Goal: Task Accomplishment & Management: Manage account settings

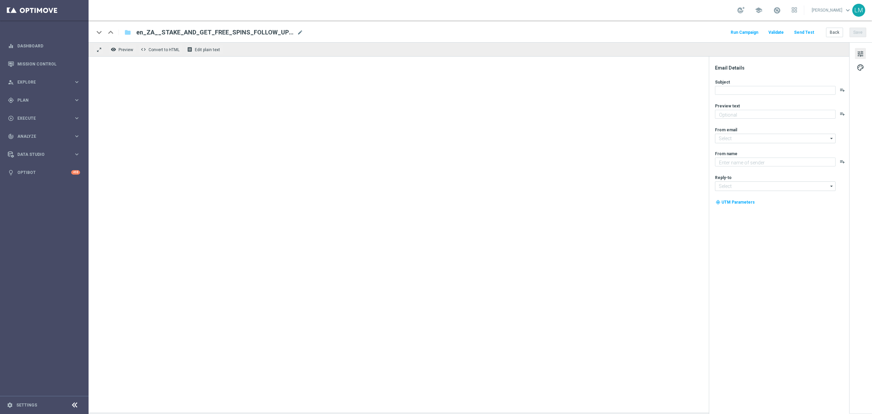
type textarea "Time to prowl for some big wins!"
type textarea "Lottoland"
type input "[EMAIL_ADDRESS][DOMAIN_NAME]"
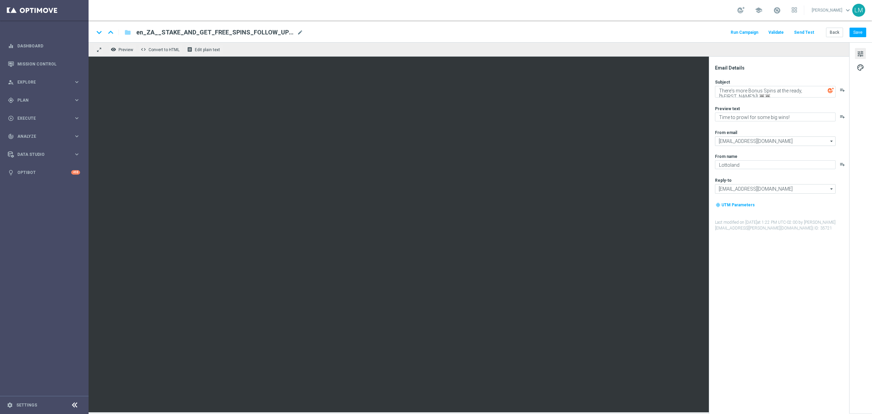
click at [828, 25] on div "keyboard_arrow_down keyboard_arrow_up folder en_ZA__STAKE_AND_GET_FREE_SPINS_FO…" at bounding box center [481, 31] width 784 height 22
click at [828, 41] on div "keyboard_arrow_down keyboard_arrow_up folder en_ZA__STAKE_AND_GET_FREE_SPINS_FO…" at bounding box center [481, 31] width 784 height 22
click at [839, 29] on button "Back" at bounding box center [834, 33] width 17 height 10
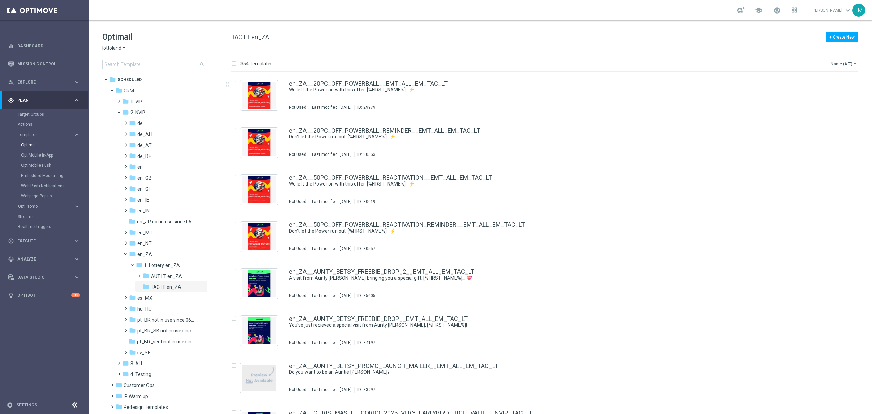
click at [848, 65] on button "Name (A-Z) arrow_drop_down" at bounding box center [844, 64] width 28 height 8
click at [841, 92] on span "Date Modified (Newest)" at bounding box center [833, 94] width 46 height 5
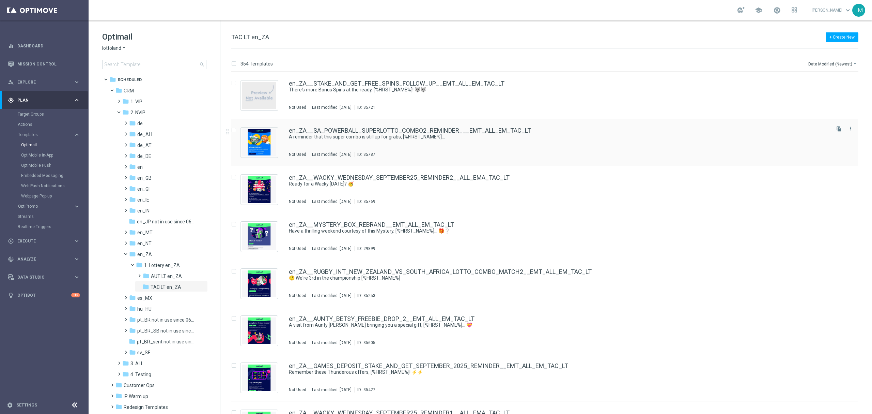
click at [555, 153] on div "Not Used Last modified: Monday, September 15, 2025 ID: 35787" at bounding box center [559, 154] width 540 height 5
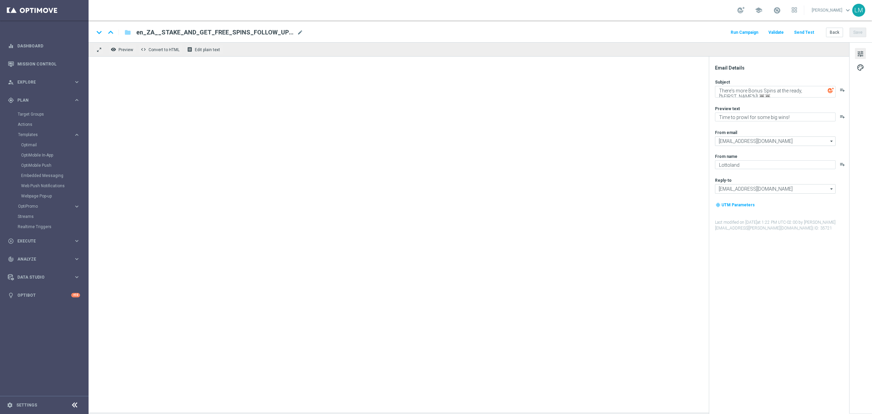
type textarea "A reminder that this super combo is still up for grabs, [%FIRST_NAME%]..."
type textarea "South Africa meets Italy!"
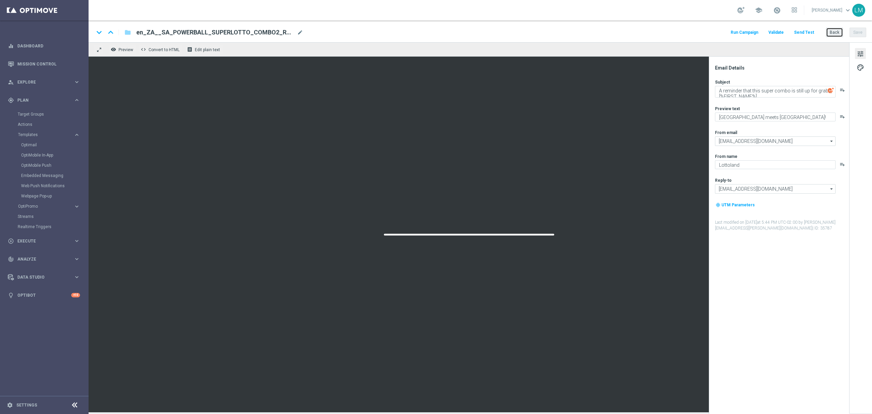
click at [832, 31] on button "Back" at bounding box center [834, 33] width 17 height 10
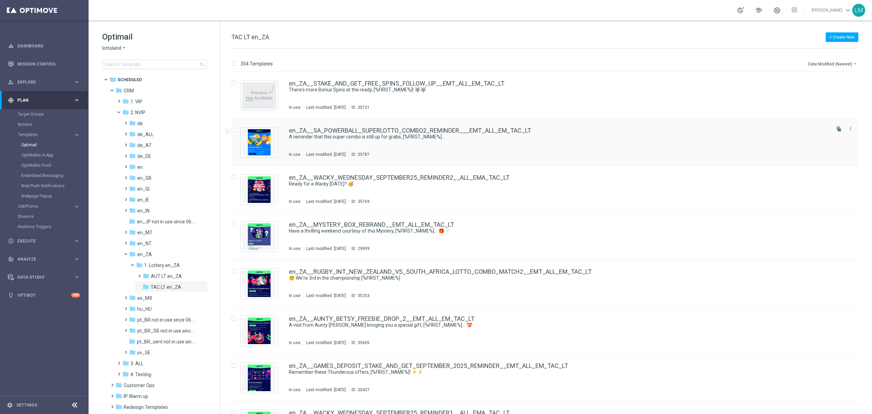
click at [236, 129] on input "Press SPACE to select this row." at bounding box center [233, 131] width 4 height 4
checkbox input "true"
click at [757, 63] on p "Duplicate" at bounding box center [752, 63] width 19 height 5
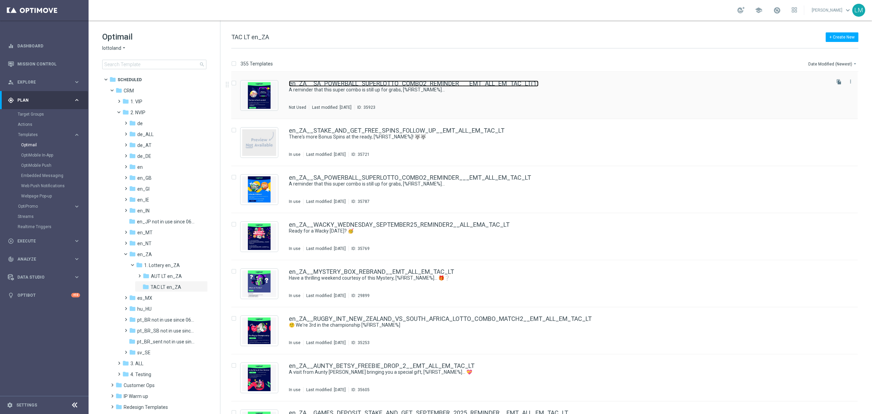
click at [468, 85] on link "en_ZA__SA_POWERBALL_SUPERLOTTO_COMBO2_REMINDER___EMT_ALL_EM_TAC_LT(1)" at bounding box center [414, 83] width 250 height 6
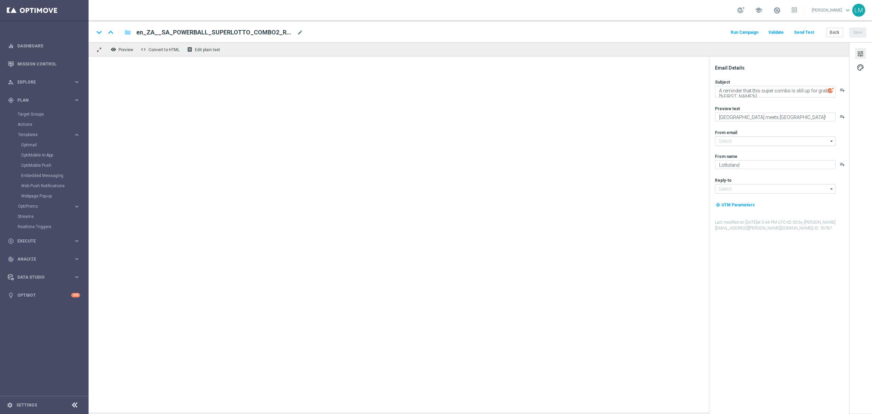
type input "[EMAIL_ADDRESS][DOMAIN_NAME]"
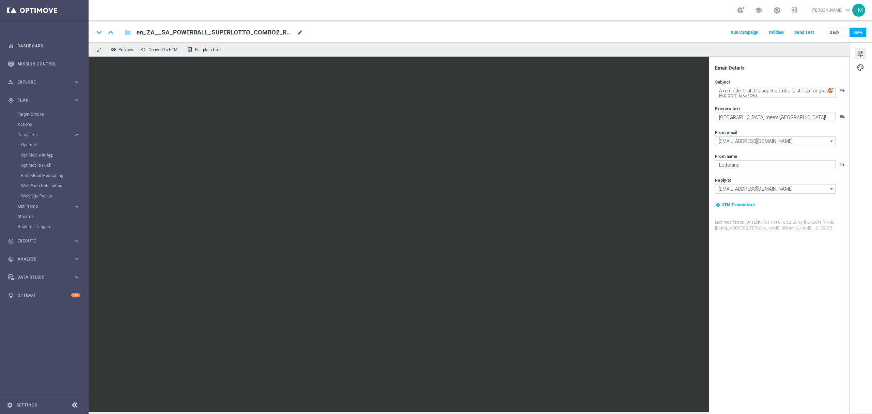
click at [297, 31] on span "mode_edit" at bounding box center [300, 32] width 6 height 6
paste input "MEGAMILLIONS_GAMES_XSELL__EMT_ALL_EM_TAC_LT"
type input "en_ZA__MEGAMILLIONS_GAMES_XSELL__EMT_ALL_EM_TAC_LT"
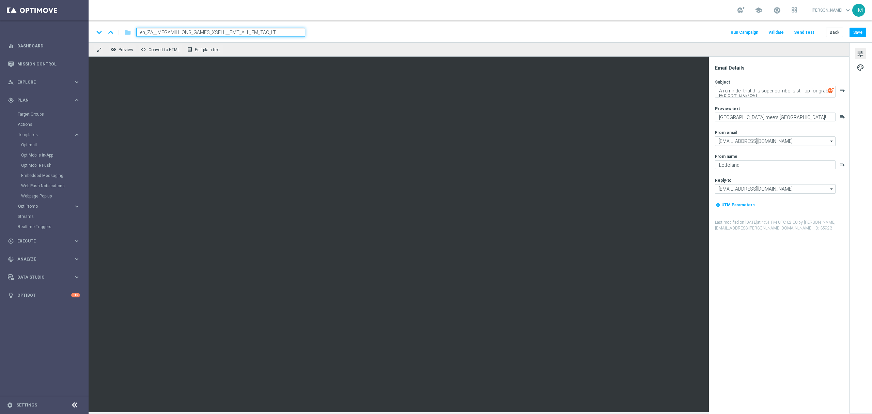
click at [304, 40] on div "keyboard_arrow_down keyboard_arrow_up folder en_ZA__MEGAMILLIONS_GAMES_XSELL__E…" at bounding box center [481, 31] width 784 height 22
click at [289, 33] on input "en_ZA__MEGAMILLIONS_GAMES_XSELL__EMT_ALL_EM_TAC_LT" at bounding box center [220, 32] width 169 height 9
click at [284, 49] on div "remove_red_eye Preview code Convert to HTML receipt Edit plain text" at bounding box center [469, 49] width 761 height 14
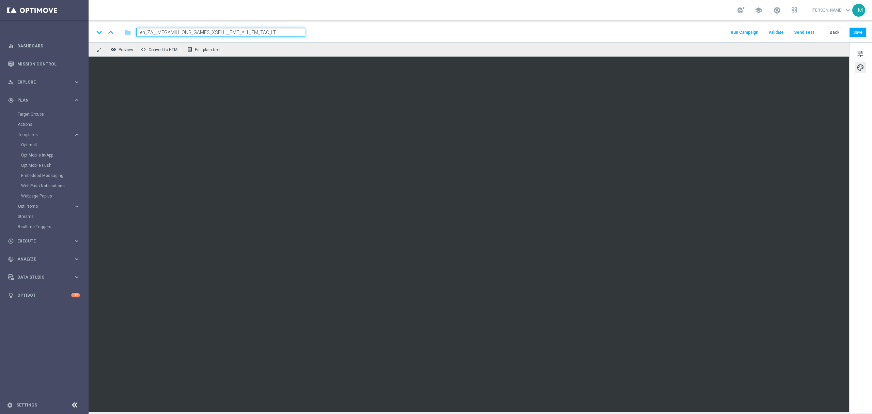
click at [275, 47] on div "remove_red_eye Preview code Convert to HTML receipt Edit plain text" at bounding box center [469, 49] width 761 height 14
click at [273, 30] on input "en_ZA__MEGAMILLIONS_GAMES_XSELL__EMT_ALL_EM_TAC_LT" at bounding box center [220, 32] width 169 height 9
click at [269, 52] on div "remove_red_eye Preview code Convert to HTML receipt Edit plain text" at bounding box center [469, 49] width 761 height 14
click at [863, 28] on button "Save" at bounding box center [858, 33] width 17 height 10
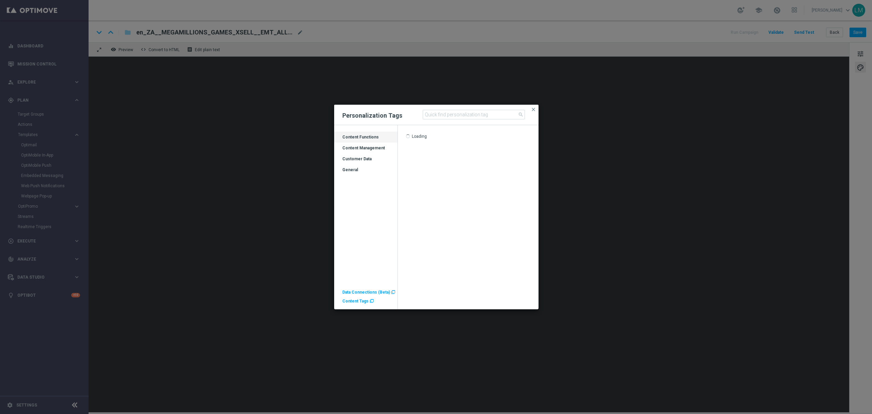
click at [362, 160] on div "Customer Data" at bounding box center [365, 161] width 63 height 11
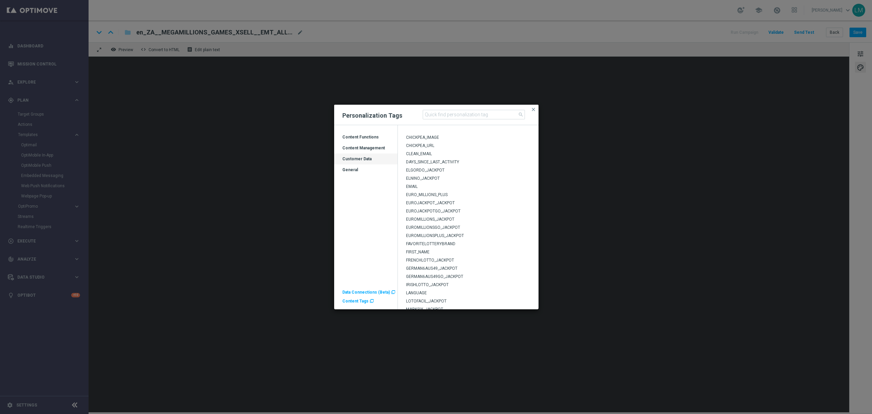
scroll to position [45, 0]
click at [439, 294] on span "MEGAMILLIONS_JACKPOT" at bounding box center [430, 296] width 49 height 5
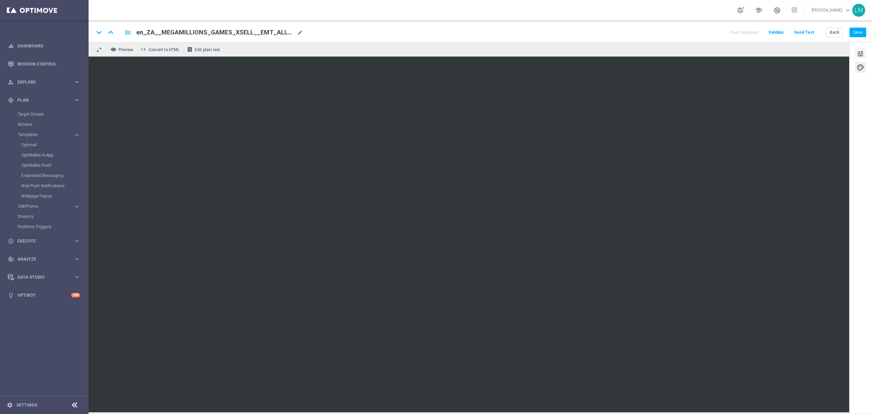
click at [864, 49] on button "tune" at bounding box center [860, 53] width 11 height 11
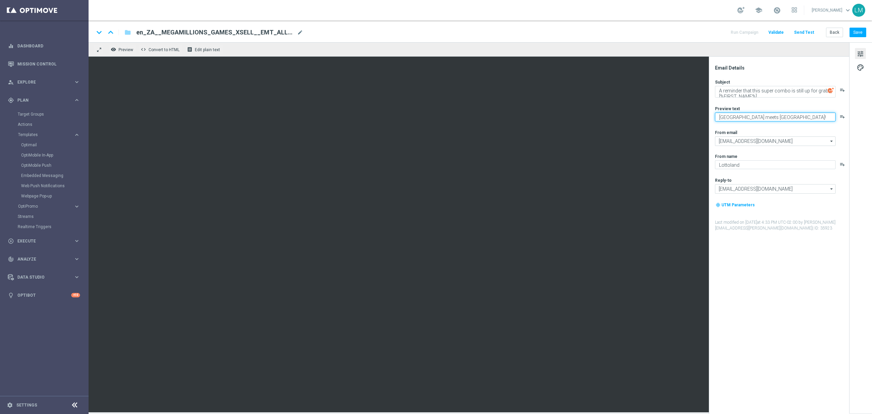
drag, startPoint x: 719, startPoint y: 115, endPoint x: 772, endPoint y: 113, distance: 53.2
click at [772, 113] on textarea "South Africa meets Italy!" at bounding box center [775, 116] width 121 height 9
type textarea "B"
type textarea "Your Bonus Spins and Lotto bets are ready..."
drag, startPoint x: 720, startPoint y: 90, endPoint x: 840, endPoint y: 89, distance: 120.3
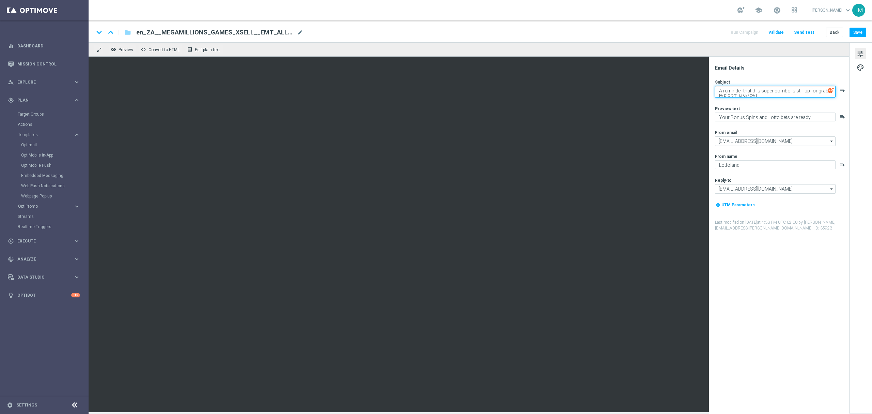
click at [840, 89] on div "A reminder that this super combo is still up for grabs, [%FIRST_NAME%]... playl…" at bounding box center [782, 92] width 134 height 12
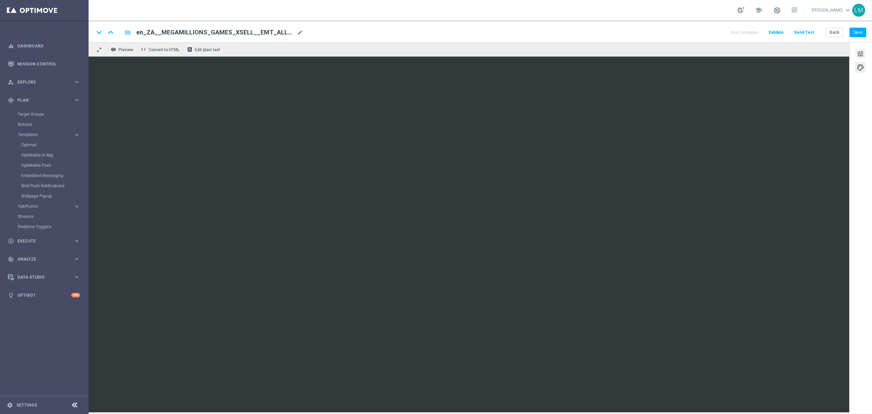
click at [855, 55] on button "tune" at bounding box center [860, 53] width 11 height 11
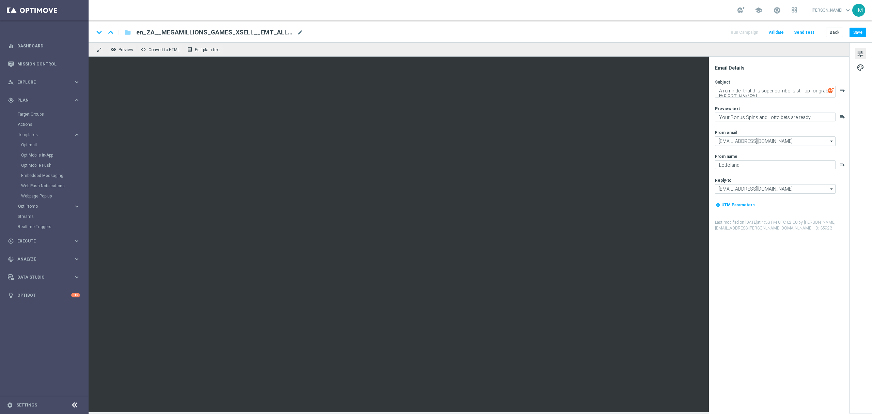
click at [861, 57] on span "tune" at bounding box center [860, 53] width 7 height 9
click at [731, 90] on textarea "A reminder that this super combo is still up for grabs, [%FIRST_NAME%]..." at bounding box center [775, 92] width 121 height 12
drag, startPoint x: 719, startPoint y: 89, endPoint x: 831, endPoint y: 90, distance: 112.8
click at [831, 90] on div "A reminder that this super combo is still up for grabs, [%FIRST_NAME%]... playl…" at bounding box center [782, 92] width 134 height 12
click at [806, 94] on textarea "Oh my, what an offer, [%FIRST_NAME%]..." at bounding box center [775, 90] width 121 height 9
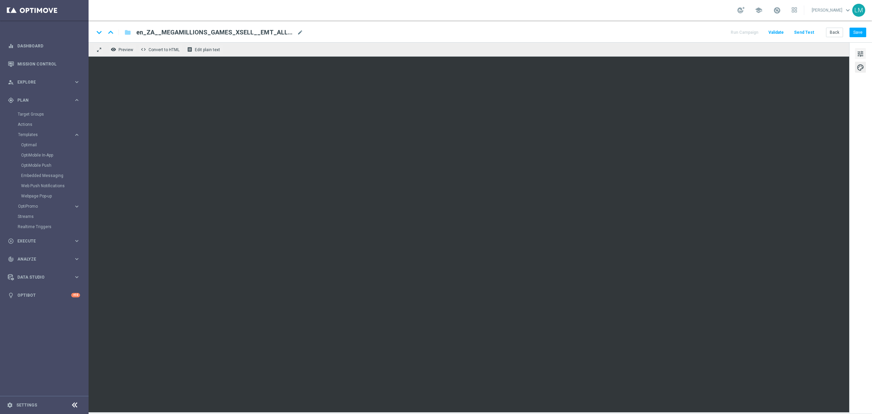
click at [861, 54] on span "tune" at bounding box center [860, 53] width 7 height 9
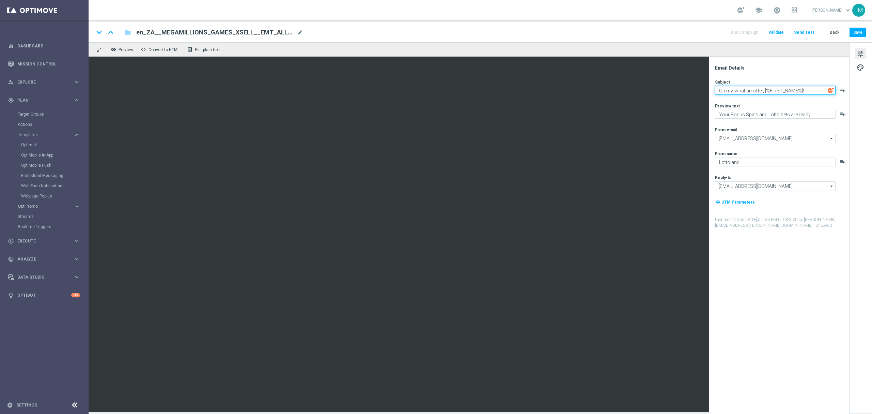
click at [818, 90] on textarea "Oh my, what an offer, [%FIRST_NAME%]!" at bounding box center [775, 90] width 121 height 9
paste textarea "👀"
type textarea "Oh my, what an offer, [%FIRST_NAME%]! 👀"
click at [786, 103] on div "Preview text" at bounding box center [782, 105] width 134 height 5
click at [863, 34] on button "Save" at bounding box center [858, 33] width 17 height 10
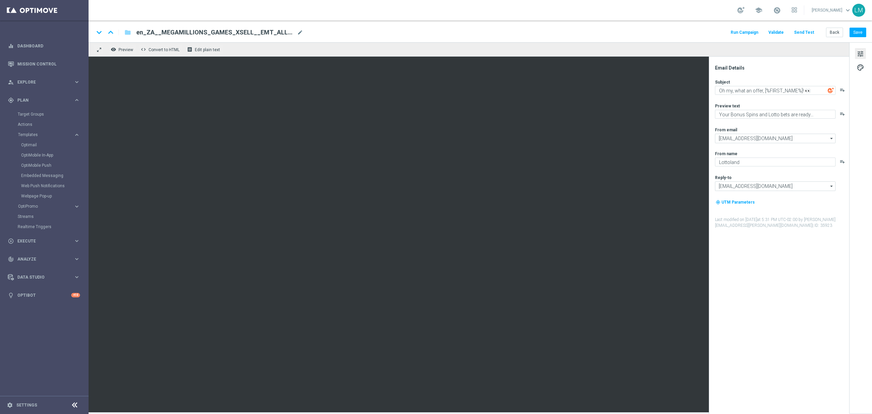
click at [810, 35] on button "Send Test" at bounding box center [804, 32] width 22 height 9
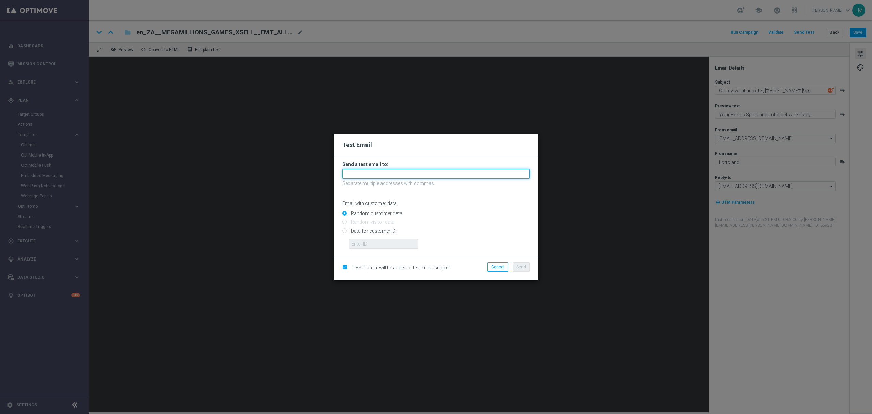
click at [406, 176] on input "text" at bounding box center [435, 174] width 187 height 10
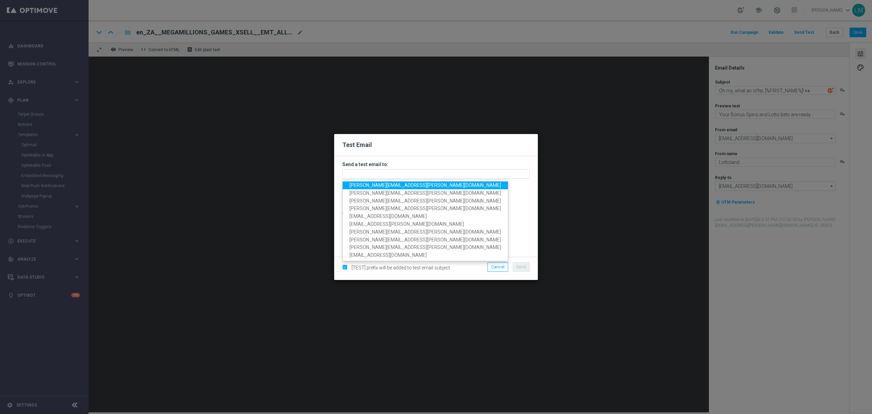
click at [389, 184] on span "leslie.martinez@lottoland.com" at bounding box center [426, 184] width 152 height 5
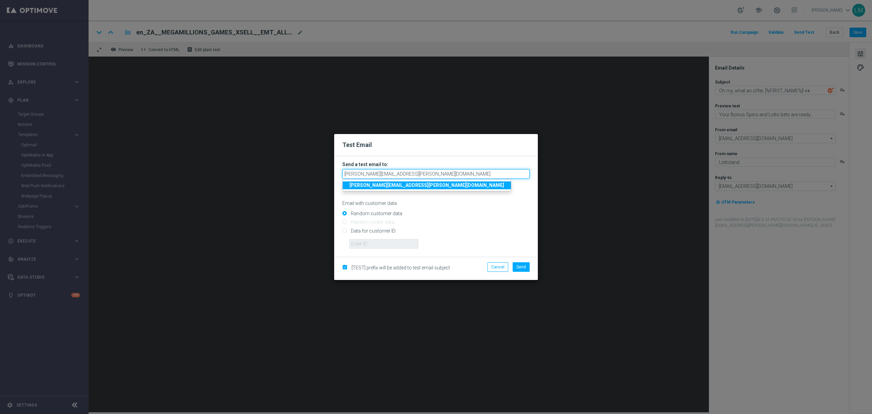
click at [420, 172] on input "leslie.martinez@lottoland.com" at bounding box center [435, 174] width 187 height 10
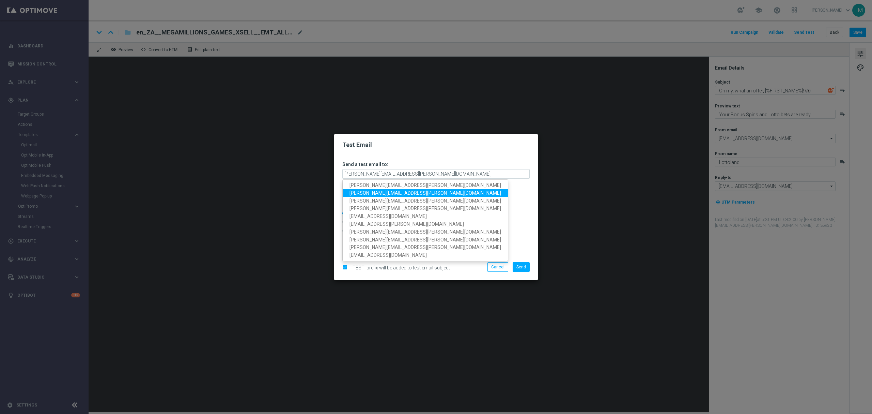
click at [391, 195] on span "millie.purcell@lottoland.com" at bounding box center [426, 192] width 152 height 5
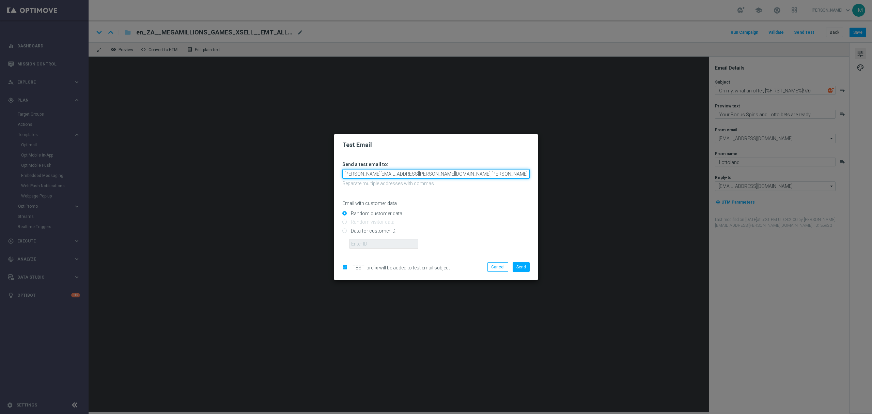
click at [487, 172] on input "leslie.martinez@lottoland.com,millie.purcell@lottoland.com" at bounding box center [435, 174] width 187 height 10
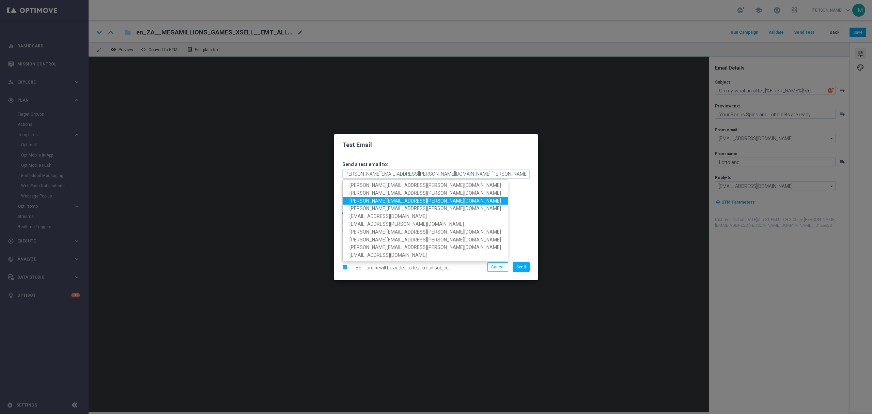
click at [386, 198] on span "ricky.hubbard@lottoland.com" at bounding box center [426, 200] width 152 height 5
type input "leslie.martinez@lottoland.com,millie.purcell@lottoland.com,ricky.hubbard@lottol…"
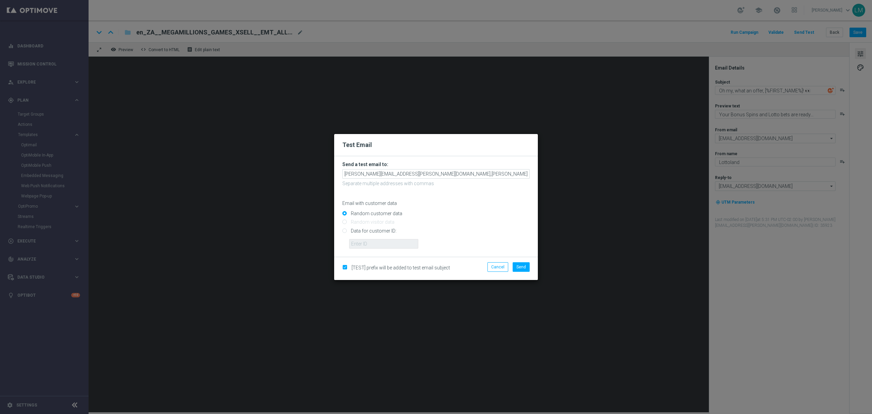
click at [477, 216] on input "Random customer data" at bounding box center [435, 217] width 187 height 10
click at [392, 230] on input "Data for customer ID:" at bounding box center [435, 234] width 187 height 10
radio input "true"
click at [385, 245] on input "text" at bounding box center [383, 244] width 69 height 10
type input "10505907"
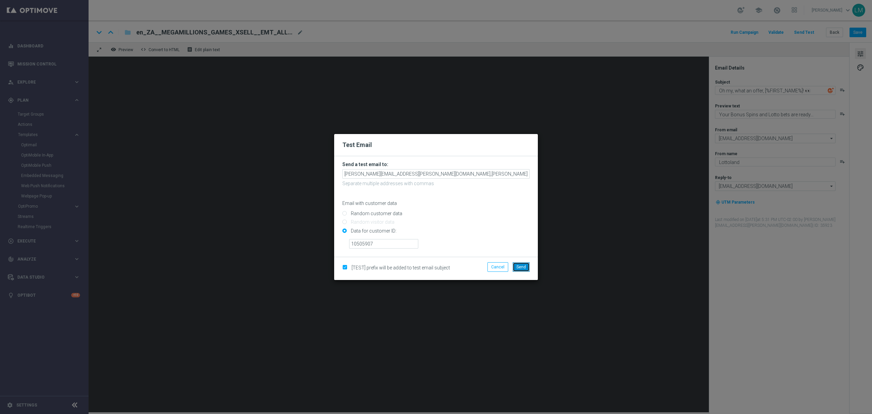
click at [526, 271] on button "Send" at bounding box center [521, 267] width 17 height 10
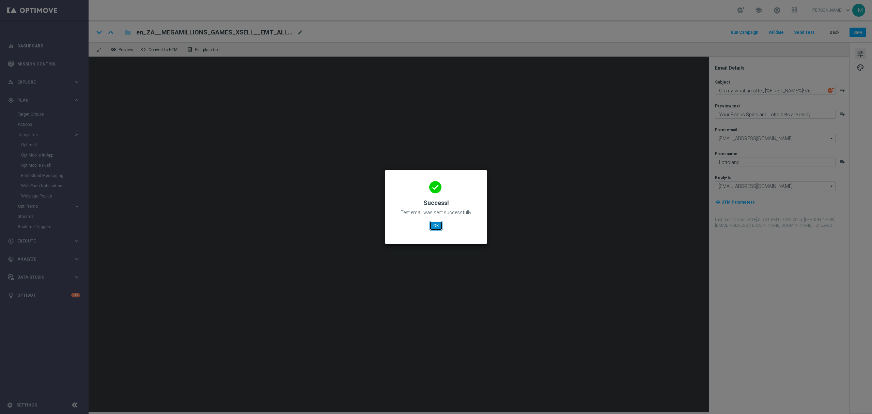
click at [440, 225] on button "OK" at bounding box center [436, 226] width 13 height 10
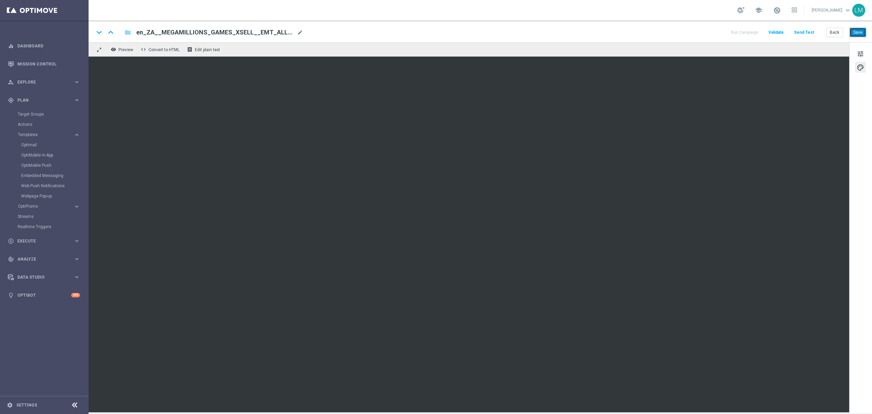
click at [859, 29] on button "Save" at bounding box center [858, 33] width 17 height 10
click at [855, 32] on button "Save" at bounding box center [858, 33] width 17 height 10
click at [859, 55] on span "tune" at bounding box center [860, 53] width 7 height 9
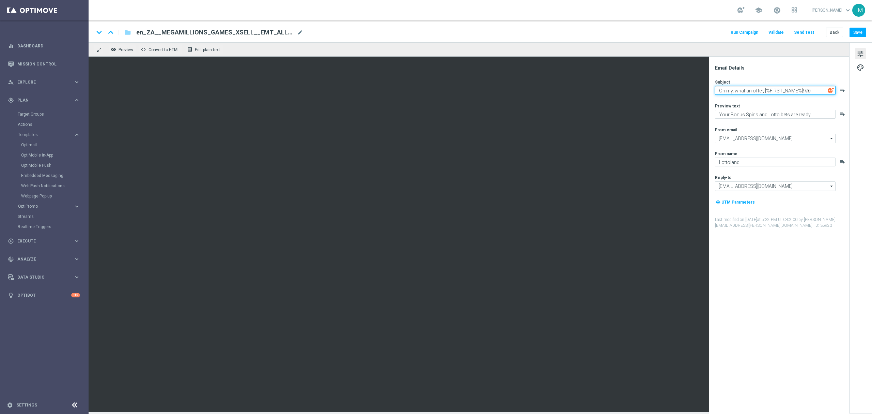
click at [786, 89] on textarea "Oh my, what an offer, [%FIRST_NAME%]! 👀" at bounding box center [775, 90] width 121 height 9
click at [782, 116] on textarea "Your Bonus Spins and Lotto bets are ready..." at bounding box center [775, 114] width 121 height 9
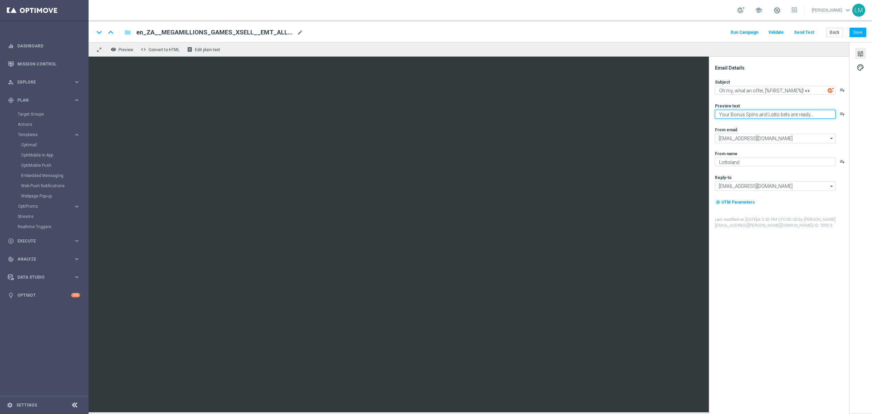
click at [782, 116] on textarea "Your Bonus Spins and Lotto bets are ready..." at bounding box center [775, 114] width 121 height 9
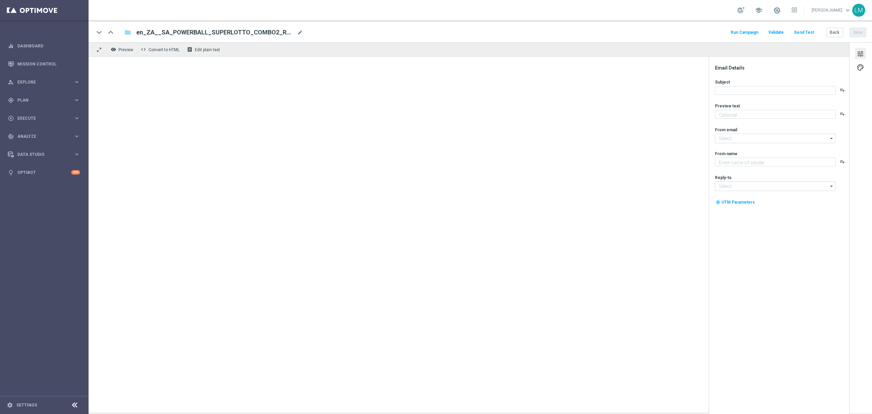
type textarea "South Africa meets Italy!"
type input "[EMAIL_ADDRESS][DOMAIN_NAME]"
type textarea "Lottoland"
type input "support@lottoland.co.za"
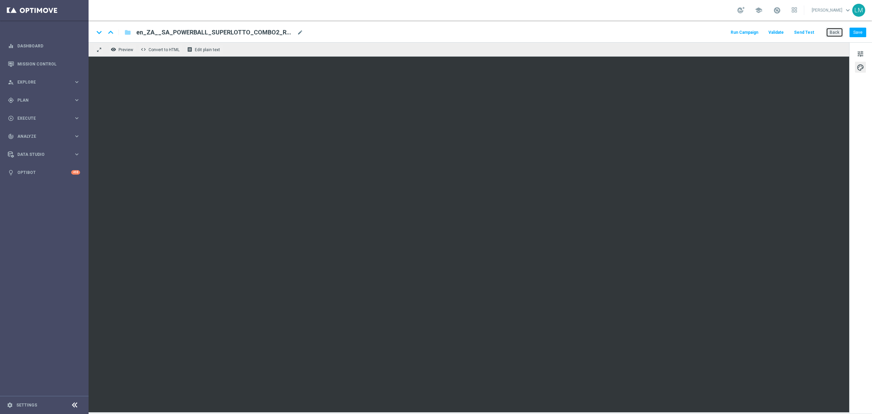
click at [830, 31] on button "Back" at bounding box center [834, 33] width 17 height 10
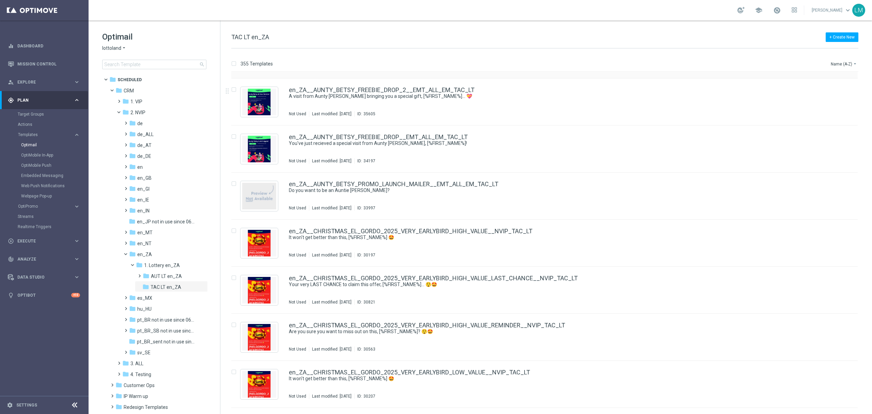
scroll to position [136, 0]
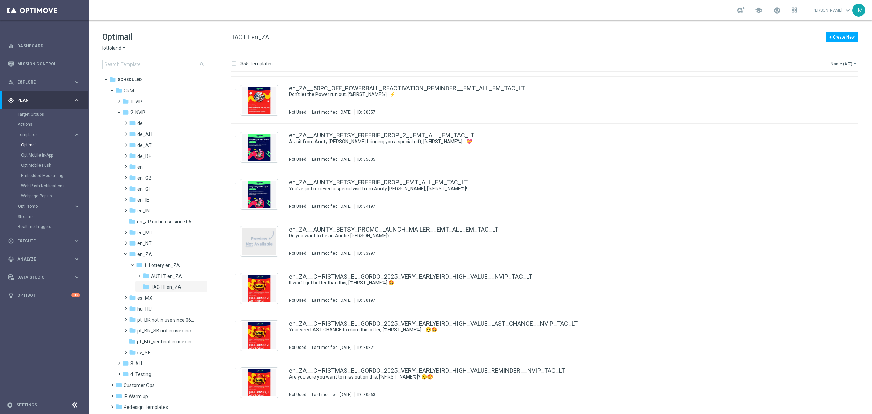
click at [844, 62] on button "Name (A-Z) arrow_drop_down" at bounding box center [844, 64] width 28 height 8
click at [841, 94] on span "Date Modified (Newest)" at bounding box center [833, 94] width 46 height 5
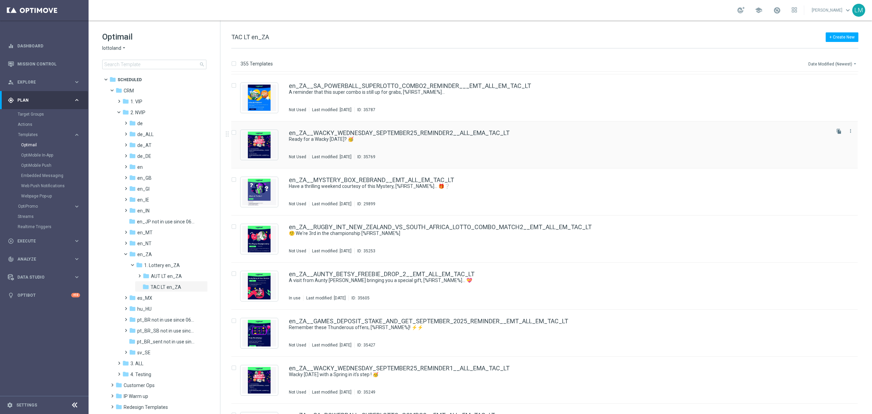
scroll to position [91, 0]
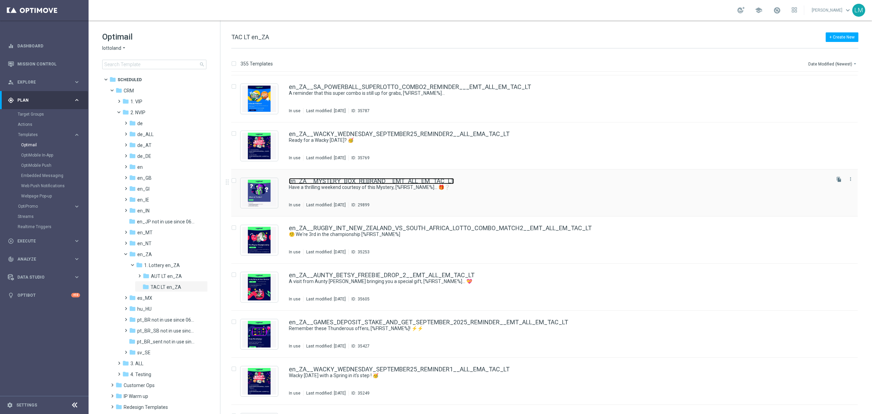
click at [389, 179] on link "en_ZA__MYSTERY_BOX_REBRAND__EMT_ALL_EM_TAC_LT" at bounding box center [371, 181] width 165 height 6
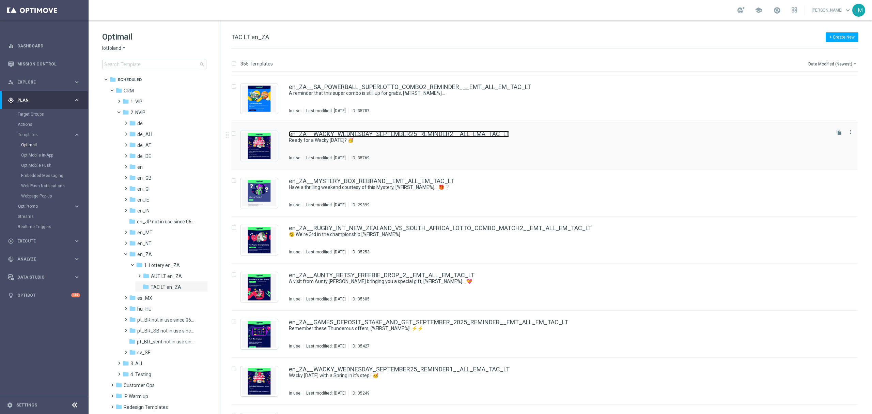
click at [338, 134] on link "en_ZA__WACKY_WEDNESDAY_SEPTEMBER25_REMINDER2__ALL_EMA_TAC_LT" at bounding box center [399, 134] width 221 height 6
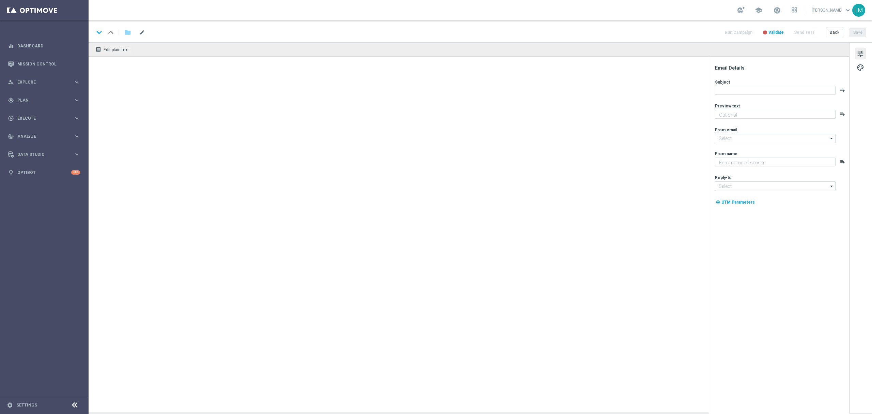
type textarea "Midweek madness as it's best..."
type input "[EMAIL_ADDRESS][DOMAIN_NAME]"
type textarea "Lottoland"
type input "[EMAIL_ADDRESS][DOMAIN_NAME]"
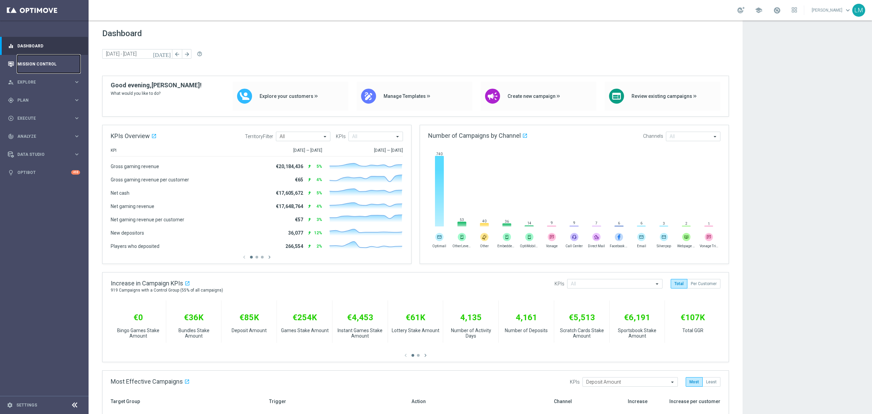
click at [59, 67] on link "Mission Control" at bounding box center [48, 64] width 63 height 18
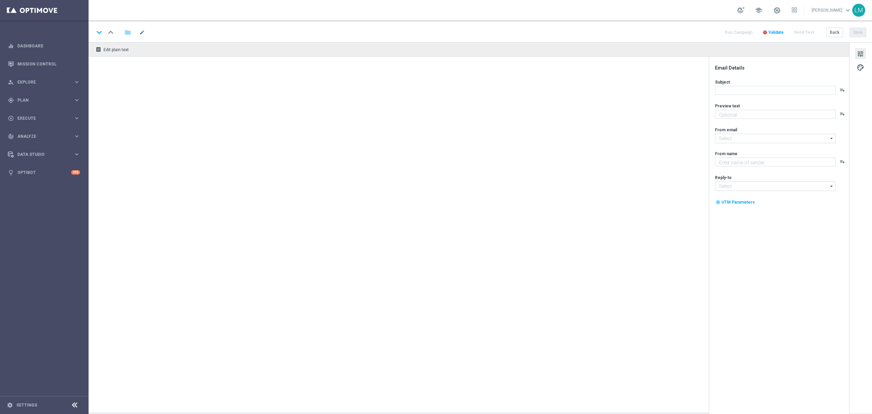
type textarea "Time to prowl for some big wins!"
type textarea "Lottoland"
type input "[EMAIL_ADDRESS][DOMAIN_NAME]"
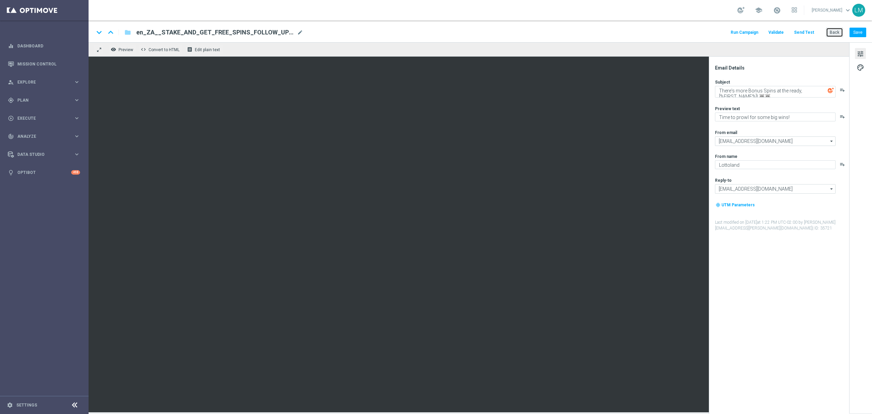
click at [833, 28] on button "Back" at bounding box center [834, 33] width 17 height 10
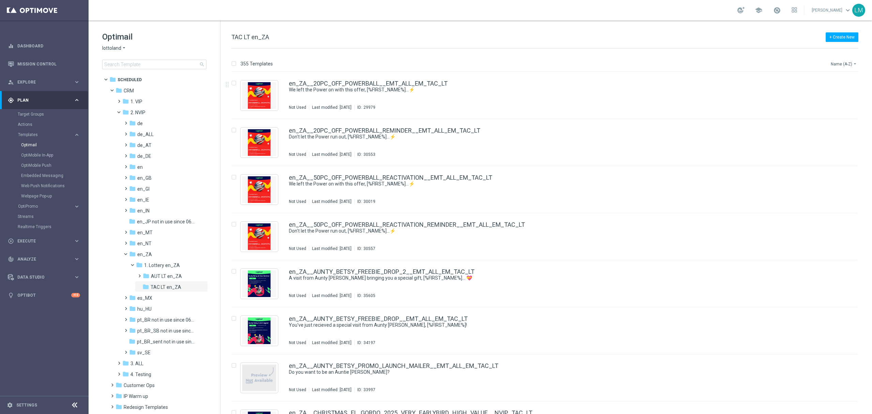
click at [835, 63] on button "Name (A-Z) arrow_drop_down" at bounding box center [844, 64] width 28 height 8
click at [827, 93] on span "Date Modified (Newest)" at bounding box center [833, 94] width 46 height 5
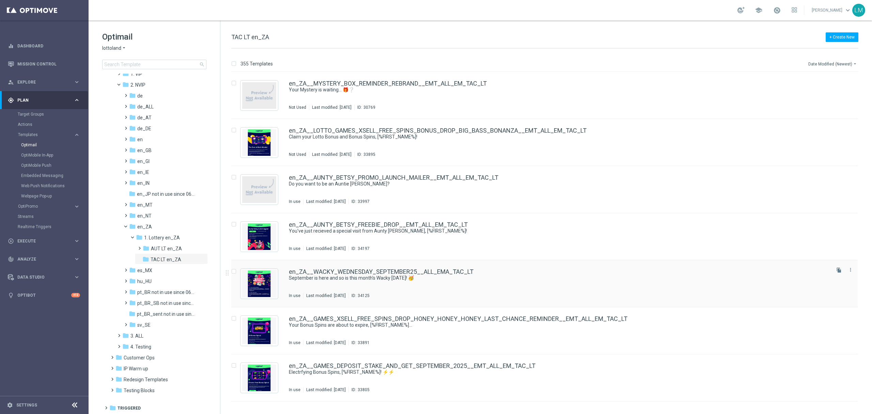
scroll to position [818, 0]
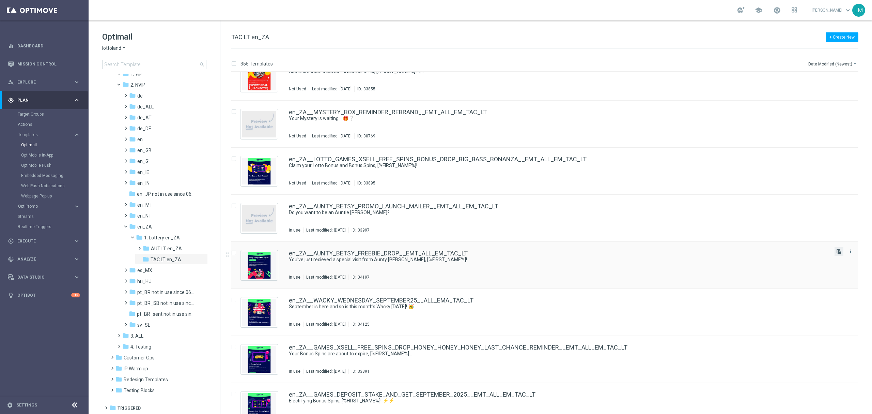
click at [837, 250] on icon "file_copy" at bounding box center [839, 251] width 5 height 5
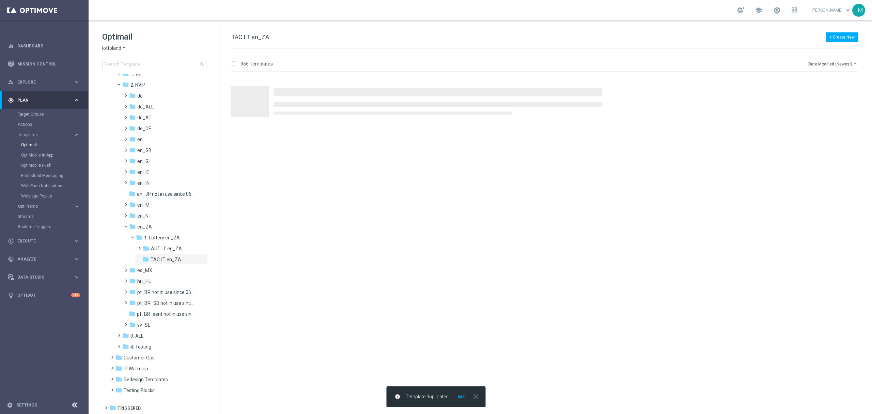
scroll to position [0, 0]
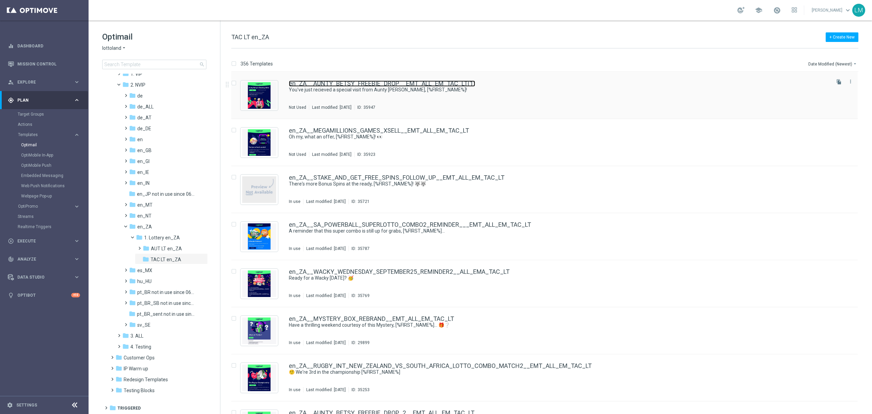
click at [374, 86] on link "en_ZA__AUNTY_BETSY_FREEBIE_DROP__EMT_ALL_EM_TAC_LT(1)" at bounding box center [382, 83] width 186 height 6
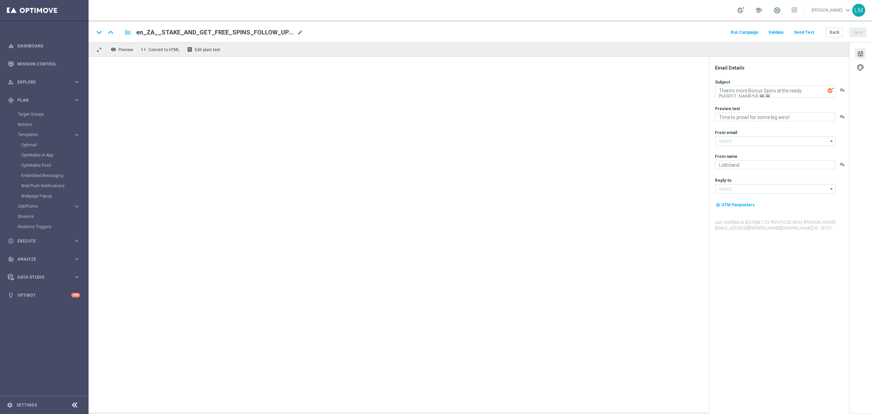
type input "[EMAIL_ADDRESS][DOMAIN_NAME]"
type textarea "You've just recieved a special visit from Aunty [PERSON_NAME], [%FIRST_NAME%]!"
type textarea "We hope you enjoy!"
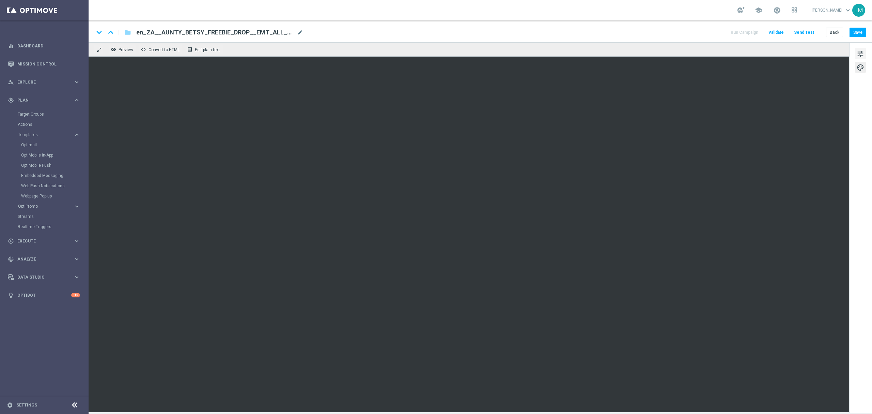
click at [855, 55] on button "tune" at bounding box center [860, 53] width 11 height 11
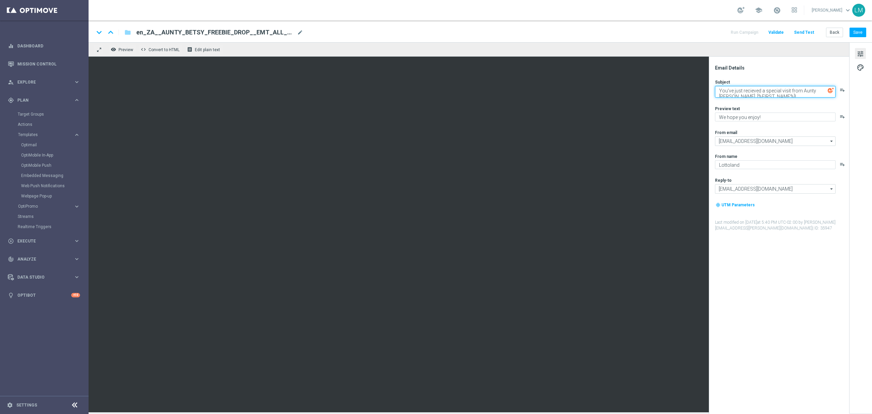
click at [800, 91] on textarea "You've just recieved a special visit from Aunty [PERSON_NAME], [%FIRST_NAME%]!" at bounding box center [775, 92] width 121 height 12
click at [796, 93] on textarea "Knock Knock - It's Aunty [PERSON_NAME] here to give you a special something, [%…" at bounding box center [775, 92] width 121 height 12
click at [800, 94] on textarea "Knock Knock - It's Aunty [PERSON_NAME] here to give you a special something, [%…" at bounding box center [775, 92] width 121 height 12
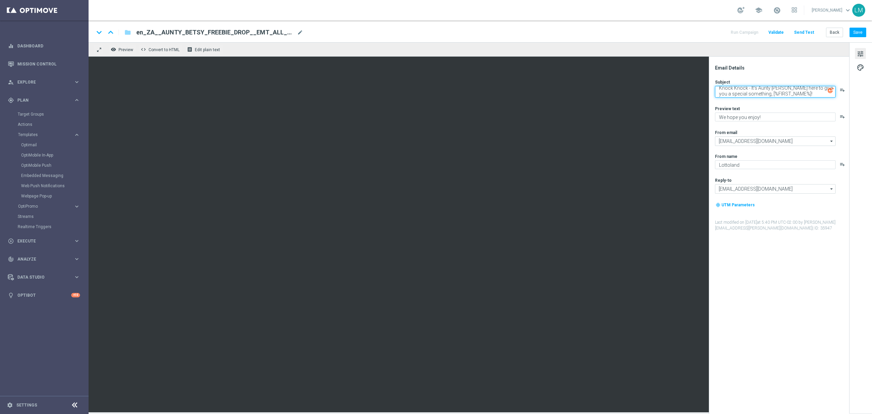
click at [748, 89] on textarea "Knock Knock - It's Aunty [PERSON_NAME] here to give you a special something, [%…" at bounding box center [775, 92] width 121 height 12
click at [794, 98] on div "Subject Knock Knock - It's Aunty [PERSON_NAME] here to give you a special somet…" at bounding box center [782, 155] width 134 height 152
paste textarea "Aunty [PERSON_NAME]'s here with a gift"
type textarea "Knock Knock - Aunty Betsy's here with a gift, [%FIRST_NAME%]!"
click at [769, 100] on div "Subject Knock Knock - Aunty Betsy's here with a gift, [%FIRST_NAME%]! playlist_…" at bounding box center [782, 155] width 134 height 152
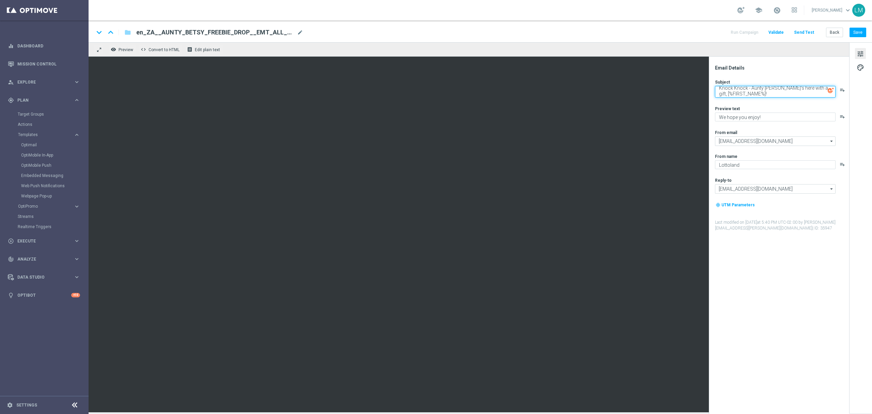
click at [811, 89] on textarea "Knock Knock - Aunty Betsy's here with a gift, [%FIRST_NAME%]!" at bounding box center [775, 92] width 121 height 12
click at [810, 88] on textarea "Knock Knock - Aunty Betsy's here with a gift, [%FIRST_NAME%]!" at bounding box center [775, 92] width 121 height 12
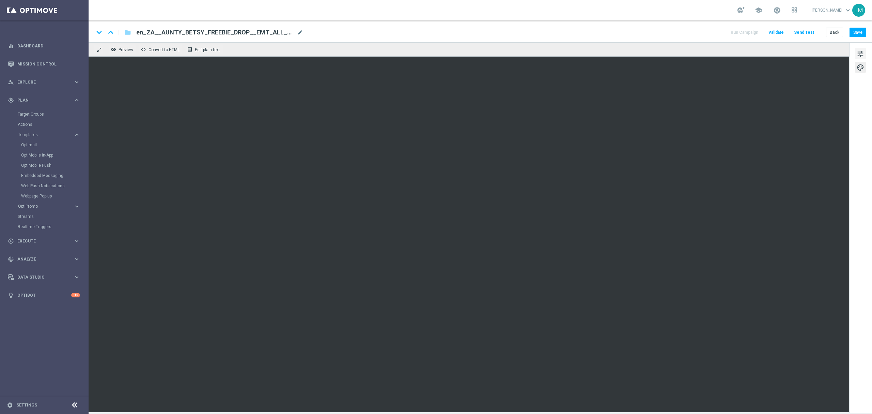
click at [859, 54] on span "tune" at bounding box center [860, 53] width 7 height 9
click at [855, 36] on button "Save" at bounding box center [858, 33] width 17 height 10
click at [799, 32] on button "Send Test" at bounding box center [804, 32] width 22 height 9
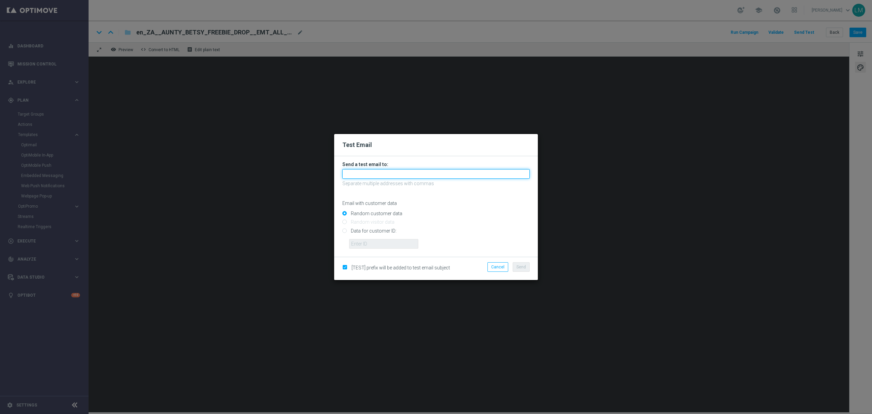
click at [425, 172] on input "text" at bounding box center [435, 174] width 187 height 10
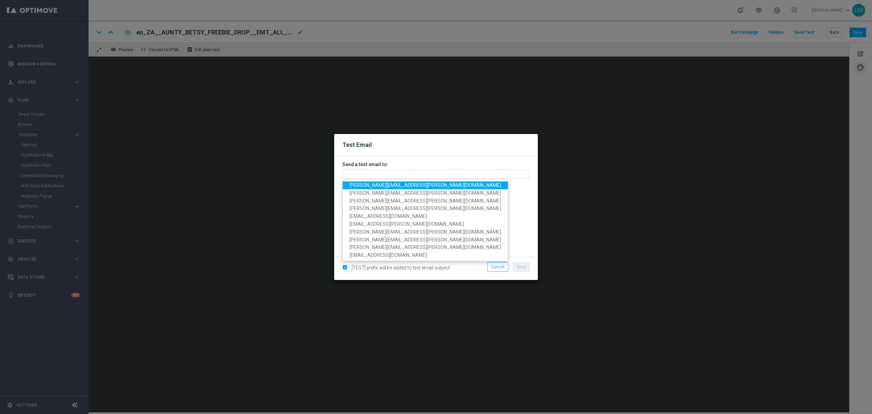
click at [405, 186] on span "leslie.martinez@lottoland.com" at bounding box center [426, 184] width 152 height 5
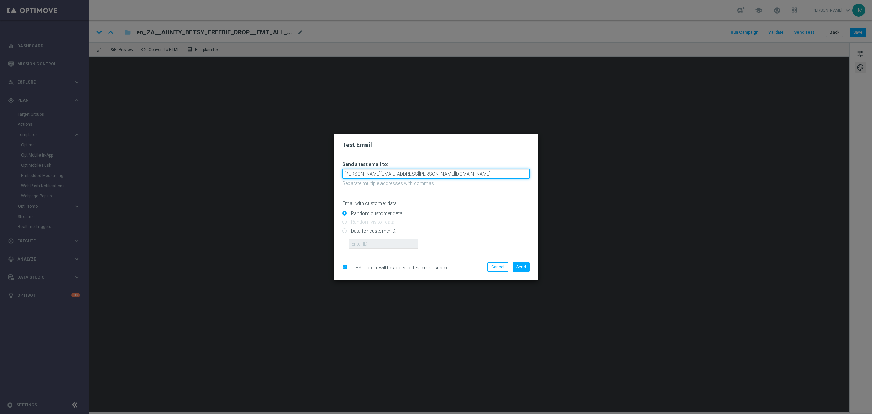
click at [411, 174] on input "leslie.martinez@lottoland.com" at bounding box center [435, 174] width 187 height 10
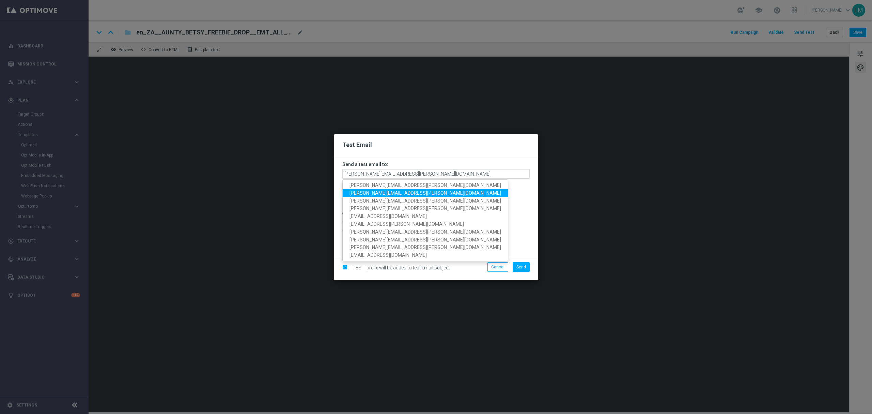
click at [383, 195] on span "millie.purcell@lottoland.com" at bounding box center [426, 192] width 152 height 5
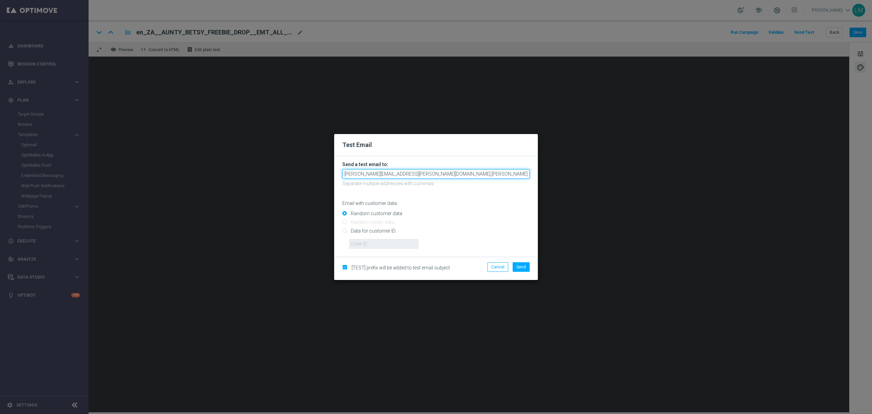
click at [481, 173] on input "leslie.martinez@lottoland.com,millie.purcell@lottoland.com" at bounding box center [435, 174] width 187 height 10
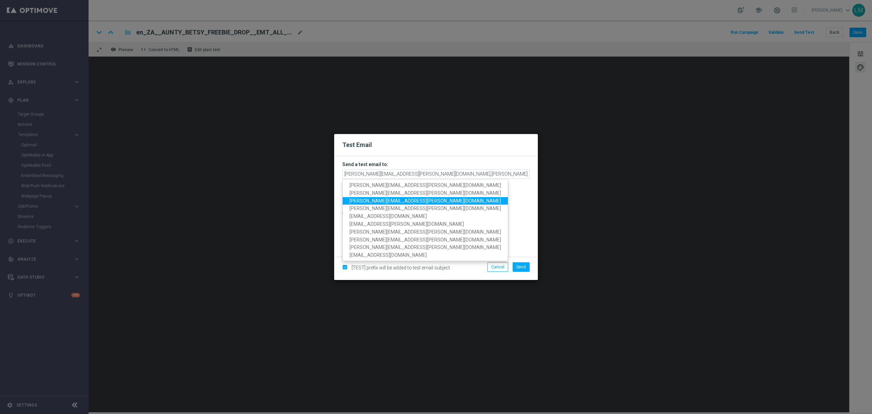
click at [394, 203] on span "ricky.hubbard@lottoland.com" at bounding box center [426, 200] width 152 height 5
type input "leslie.martinez@lottoland.com,millie.purcell@lottoland.com,ricky.hubbard@lottol…"
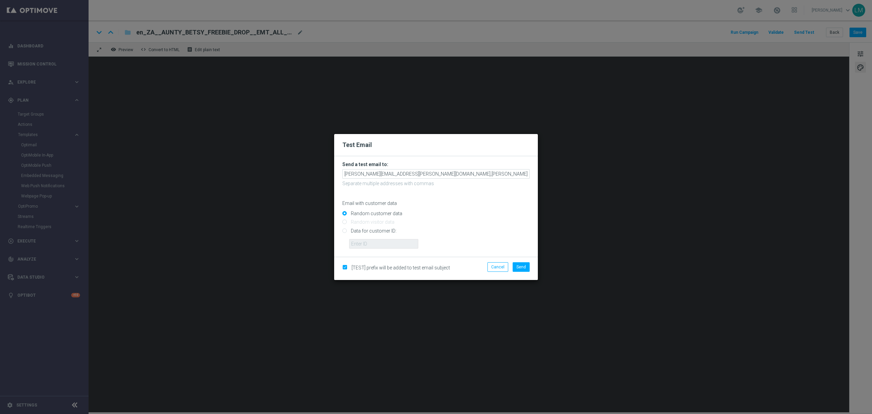
click at [383, 230] on input "Data for customer ID:" at bounding box center [435, 234] width 187 height 10
radio input "true"
click at [375, 207] on form "Send a test email to: leslie.martinez@lottoland.com,millie.purcell@lottoland.co…" at bounding box center [435, 204] width 187 height 87
click at [374, 213] on input "Random customer data" at bounding box center [435, 217] width 187 height 10
radio input "true"
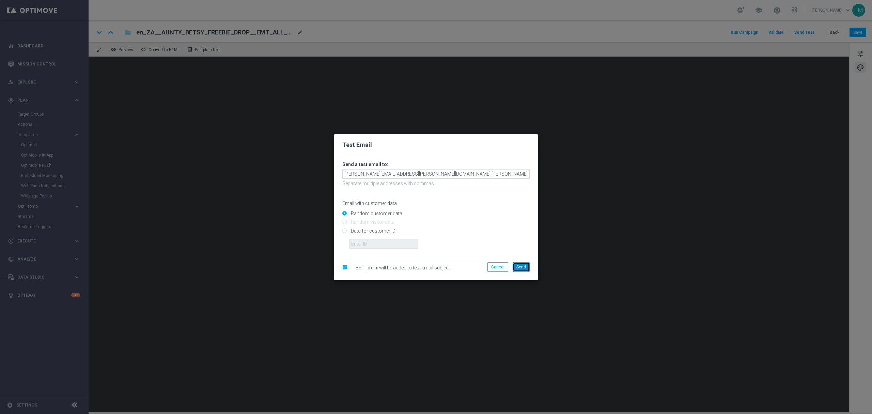
click at [525, 270] on button "Send" at bounding box center [521, 267] width 17 height 10
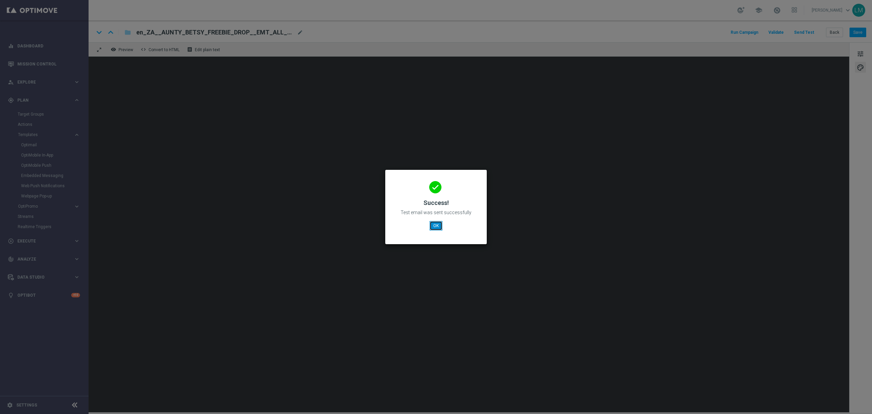
click at [438, 226] on button "OK" at bounding box center [436, 226] width 13 height 10
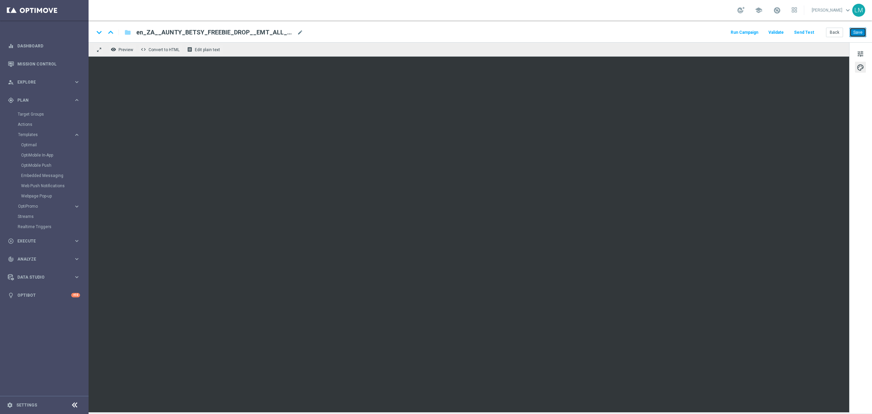
click at [859, 35] on button "Save" at bounding box center [858, 33] width 17 height 10
click at [854, 35] on button "Save" at bounding box center [858, 33] width 17 height 10
click at [299, 33] on span "mode_edit" at bounding box center [300, 32] width 6 height 6
paste input "3__EMT_ALL_EM_TAC_LT"
type input "en_ZA__AUNTY_BETSY_FREEBIE_DROP_3__EMT_ALL_EM_TAC_LT"
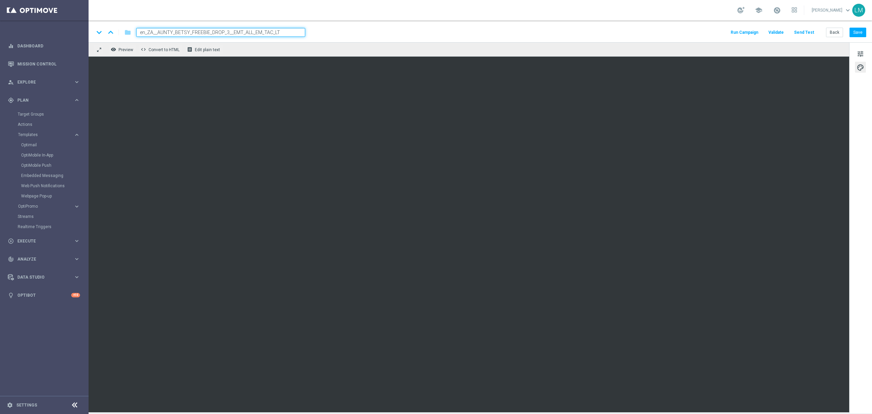
click at [291, 37] on div "keyboard_arrow_down keyboard_arrow_up folder en_ZA__AUNTY_BETSY_FREEBIE_DROP_3_…" at bounding box center [481, 31] width 784 height 22
click at [286, 32] on input "en_ZA__AUNTY_BETSY_FREEBIE_DROP_3__EMT_ALL_EM_TAC_LT" at bounding box center [220, 32] width 169 height 9
click at [276, 47] on div "remove_red_eye Preview code Convert to HTML receipt Edit plain text" at bounding box center [469, 49] width 761 height 14
click at [265, 53] on div "remove_red_eye Preview code Convert to HTML receipt Edit plain text" at bounding box center [469, 49] width 761 height 14
click at [263, 33] on input "en_ZA__AUNTY_BETSY_FREEBIE_DROP_3__EMT_ALL_EM_TAC_LT" at bounding box center [220, 32] width 169 height 9
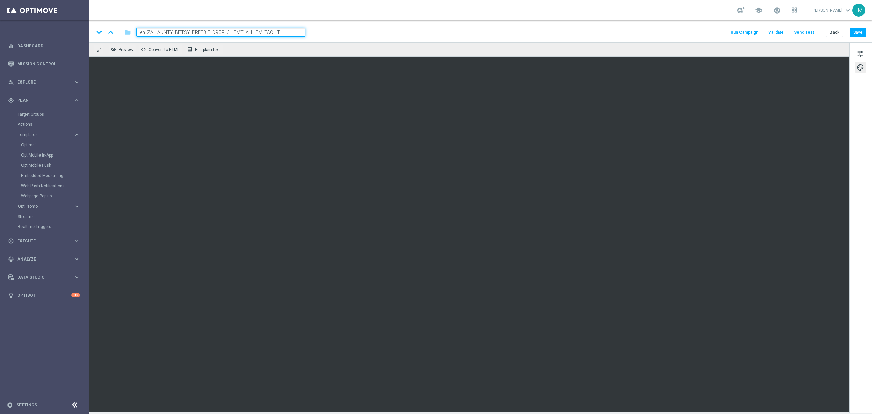
click at [267, 48] on div "remove_red_eye Preview code Convert to HTML receipt Edit plain text" at bounding box center [469, 49] width 761 height 14
click at [853, 30] on button "Save" at bounding box center [858, 33] width 17 height 10
click at [858, 36] on button "Save" at bounding box center [858, 33] width 17 height 10
